Goal: Transaction & Acquisition: Purchase product/service

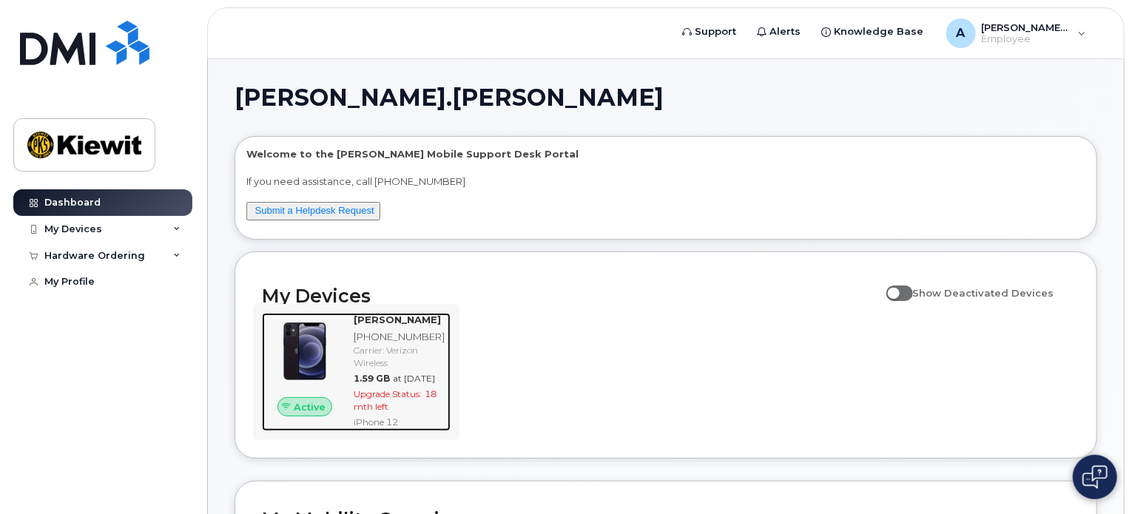
click at [380, 399] on span "Upgrade Status:" at bounding box center [388, 393] width 68 height 11
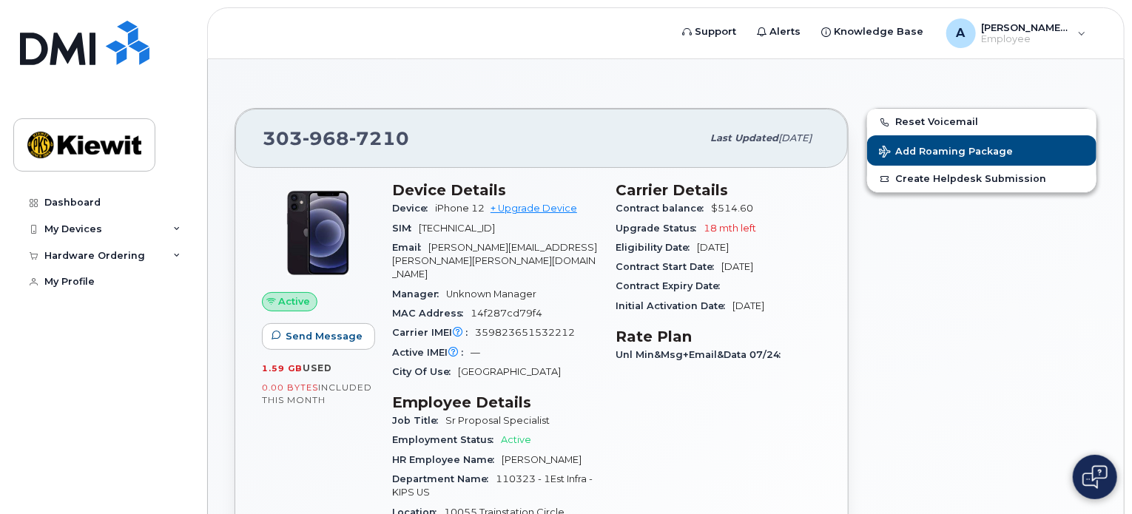
click at [953, 274] on div "Reset Voicemail Add Roaming Package Create Helpdesk Submission" at bounding box center [981, 471] width 249 height 744
drag, startPoint x: 814, startPoint y: 311, endPoint x: 616, endPoint y: 189, distance: 232.4
click at [616, 189] on section "Carrier Details Contract balance $514.60 Upgrade Status 18 mth left Eligibility…" at bounding box center [719, 248] width 206 height 135
click at [616, 189] on h3 "Carrier Details" at bounding box center [719, 190] width 206 height 18
click at [559, 211] on link "+ Upgrade Device" at bounding box center [533, 208] width 87 height 11
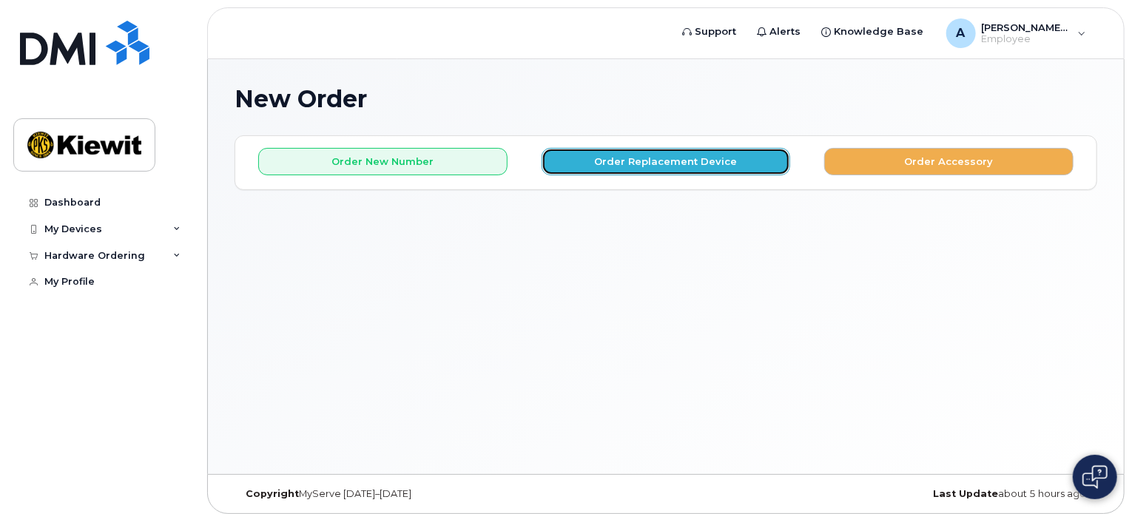
click at [606, 150] on button "Order Replacement Device" at bounding box center [666, 161] width 249 height 27
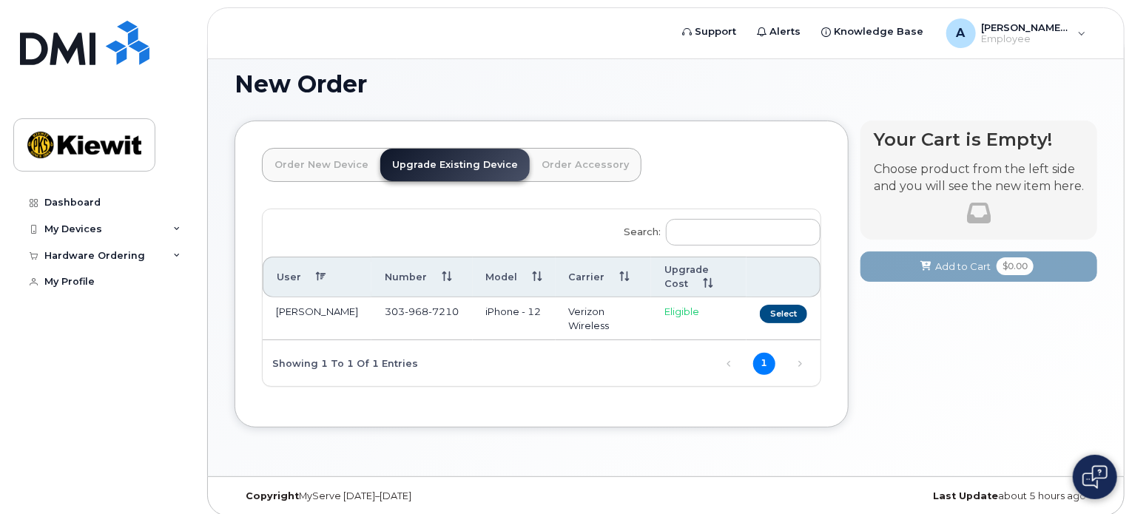
scroll to position [23, 0]
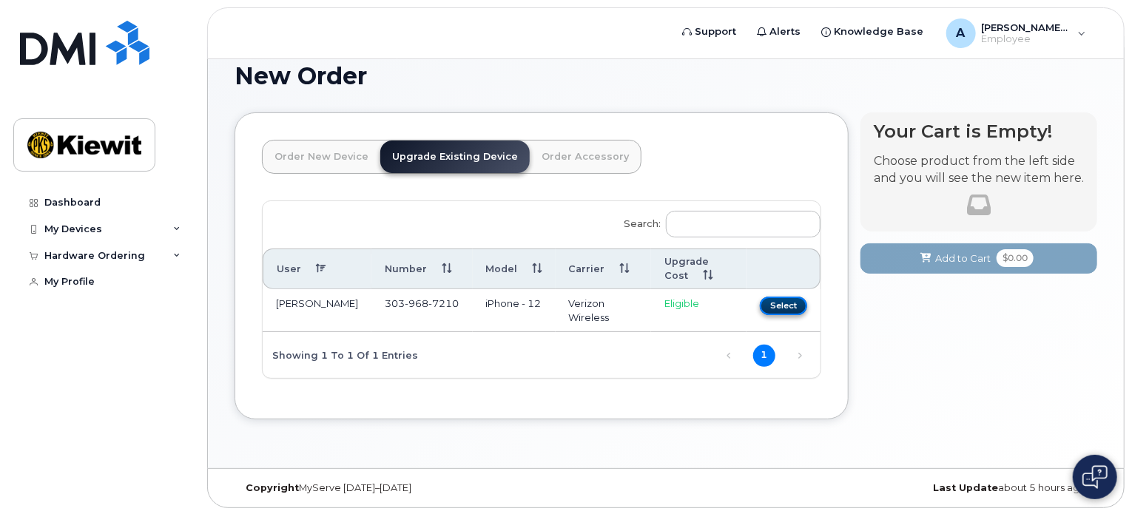
click at [780, 299] on button "Select" at bounding box center [783, 306] width 47 height 18
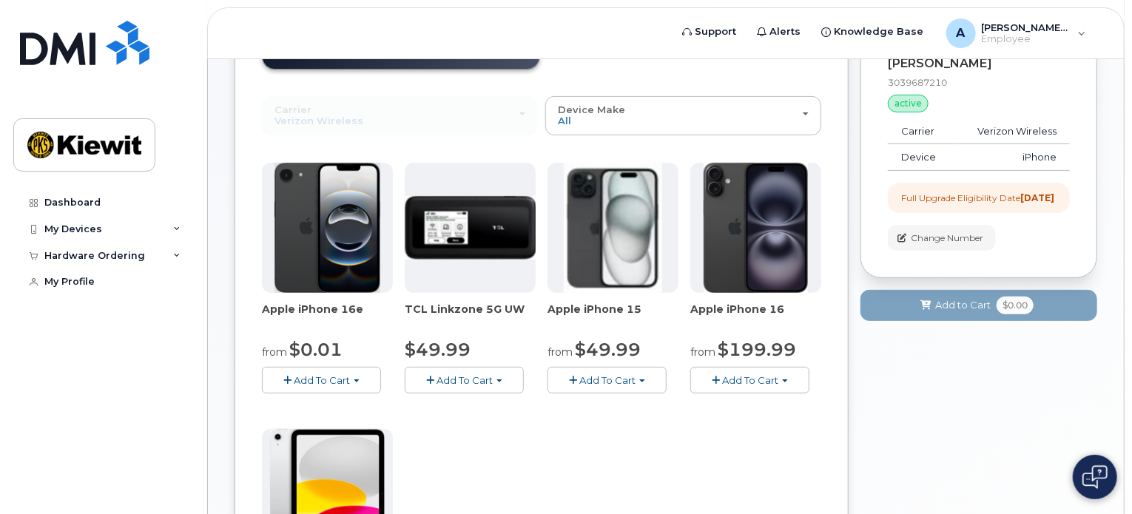
scroll to position [148, 0]
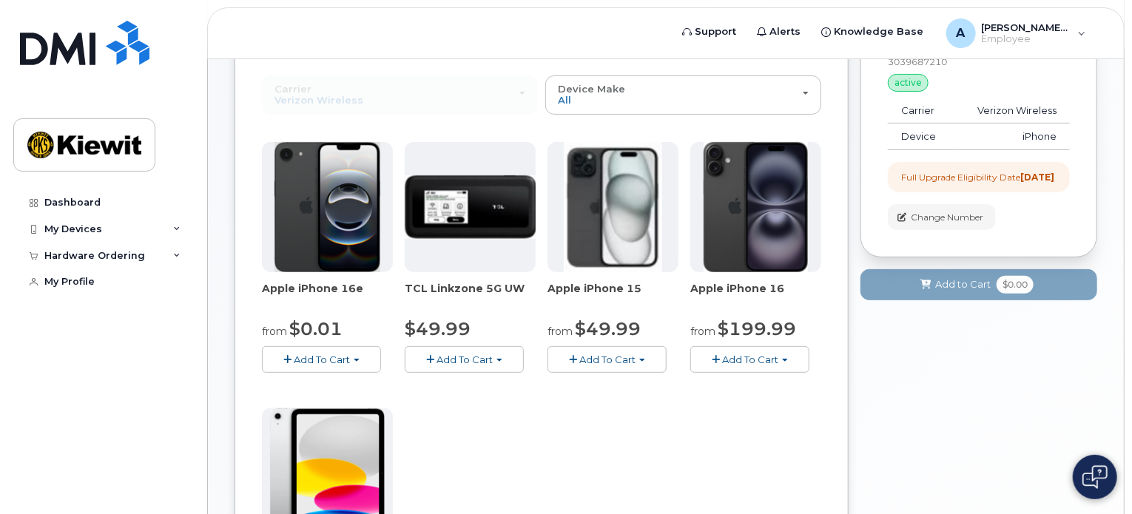
click at [320, 354] on span "Add To Cart" at bounding box center [322, 360] width 56 height 12
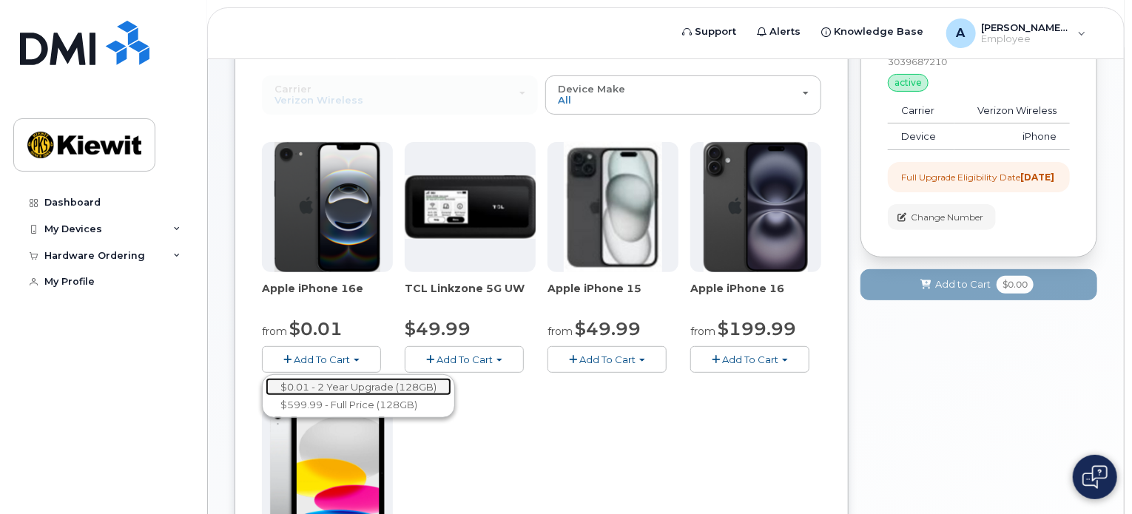
click at [331, 384] on link "$0.01 - 2 Year Upgrade (128GB)" at bounding box center [359, 387] width 186 height 18
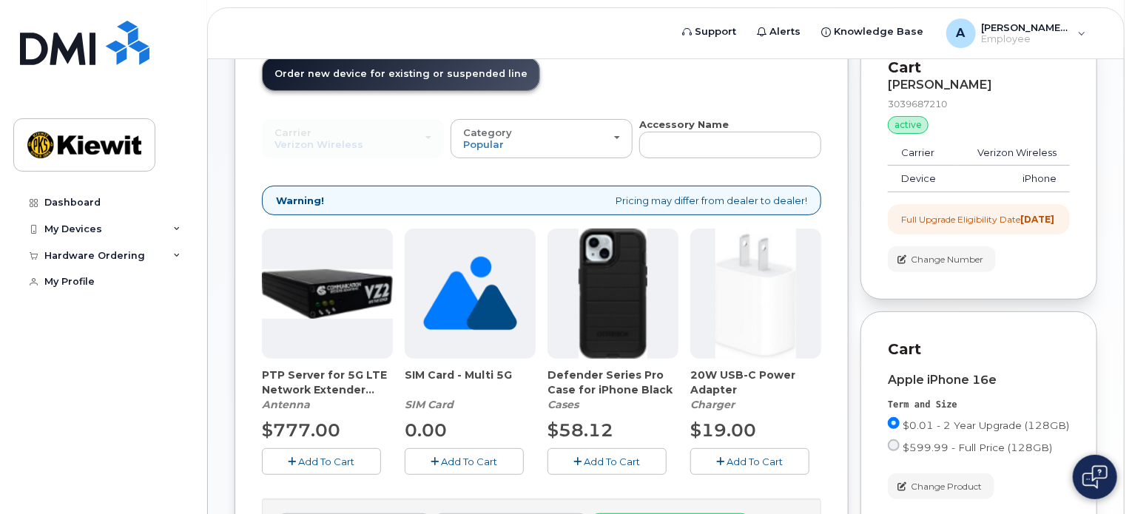
scroll to position [0, 0]
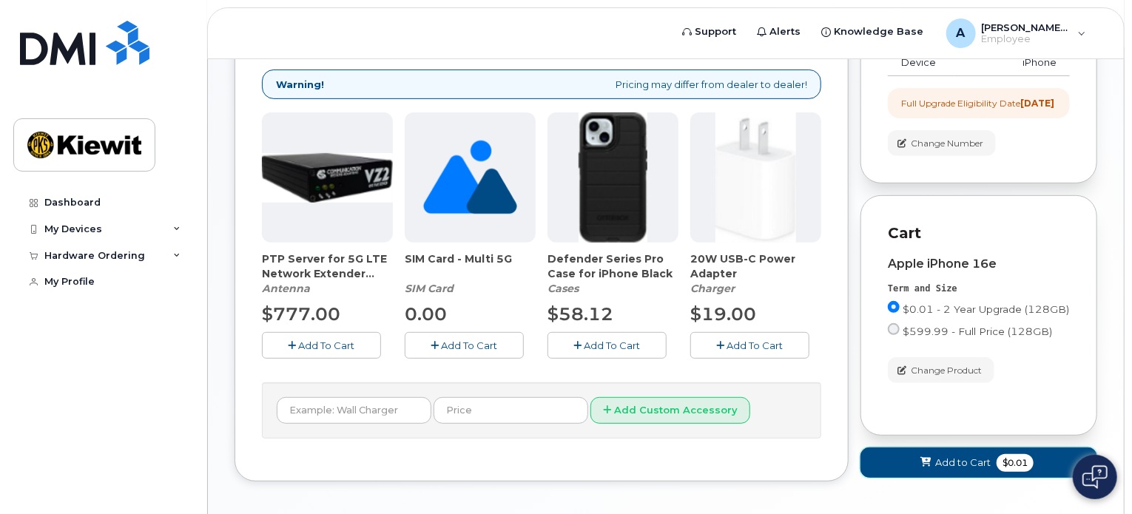
click at [968, 470] on span "Add to Cart" at bounding box center [962, 463] width 55 height 14
